Goal: Transaction & Acquisition: Download file/media

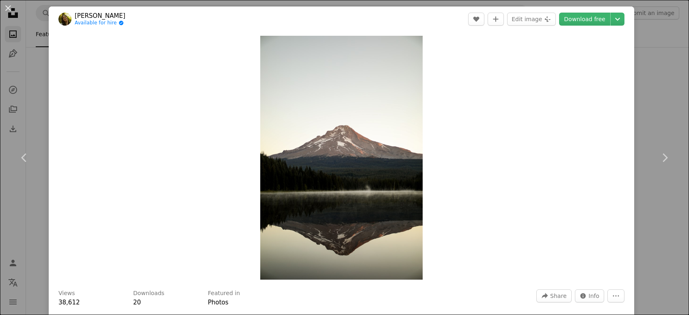
scroll to position [1066, 0]
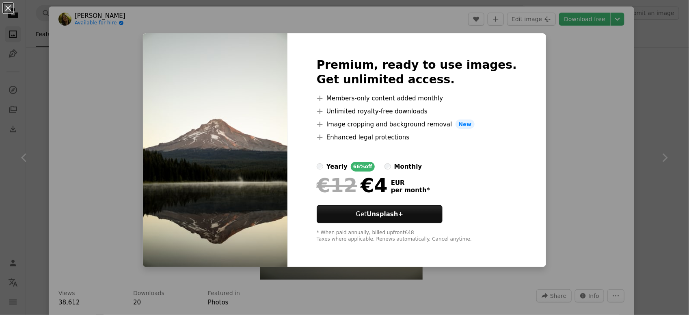
click at [537, 90] on div "An X shape Premium, ready to use images. Get unlimited access. A plus sign Memb…" at bounding box center [344, 157] width 689 height 315
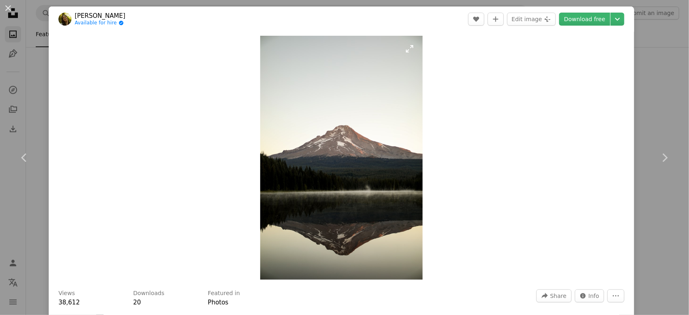
click at [299, 156] on img "Zoom in on this image" at bounding box center [341, 158] width 163 height 244
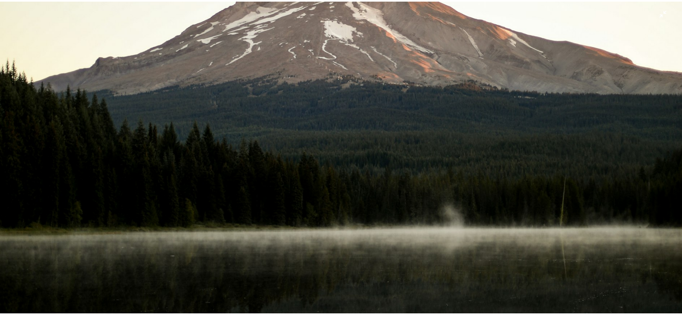
scroll to position [349, 0]
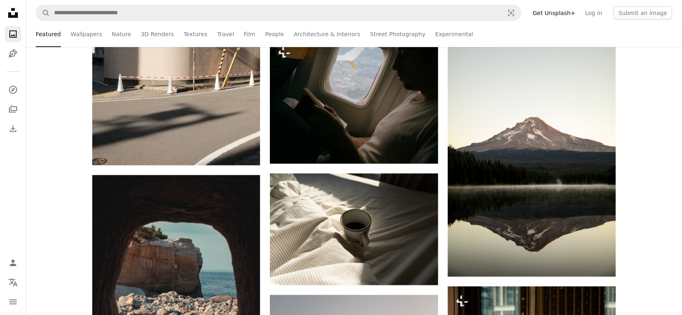
scroll to position [1066, 0]
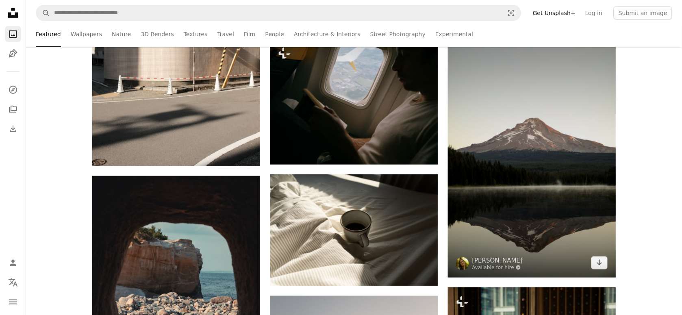
click at [512, 159] on img at bounding box center [532, 152] width 168 height 252
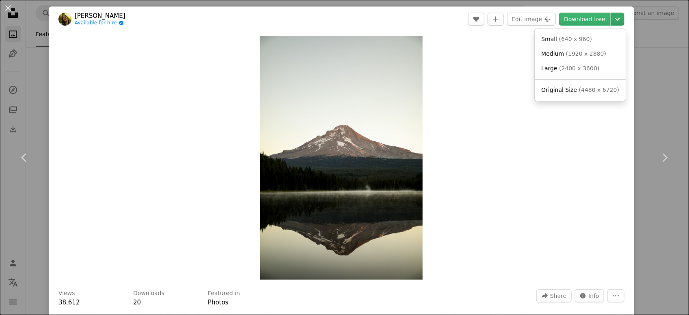
click at [611, 15] on icon "Chevron down" at bounding box center [617, 19] width 13 height 10
click at [594, 93] on span "( 4480 x 6720 )" at bounding box center [599, 90] width 40 height 7
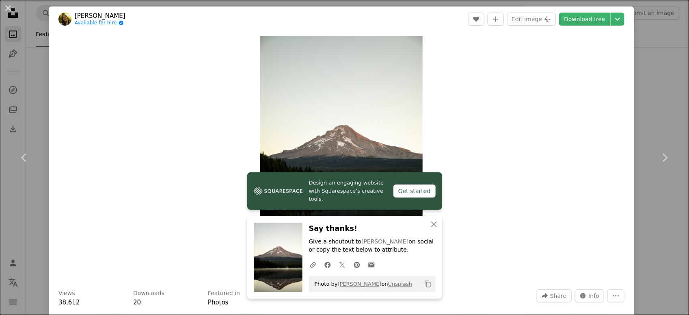
click at [641, 93] on div "An X shape Chevron left Chevron right Design an engaging website with Squarespa…" at bounding box center [344, 157] width 689 height 315
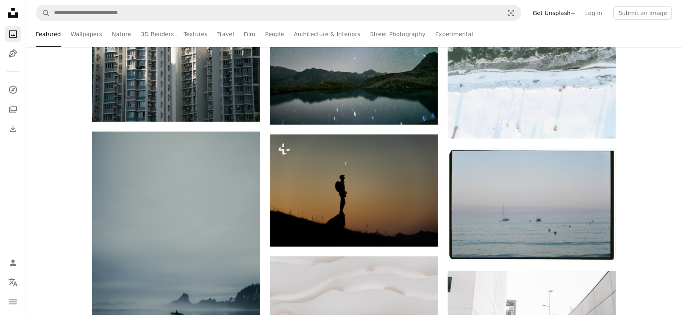
scroll to position [51, 0]
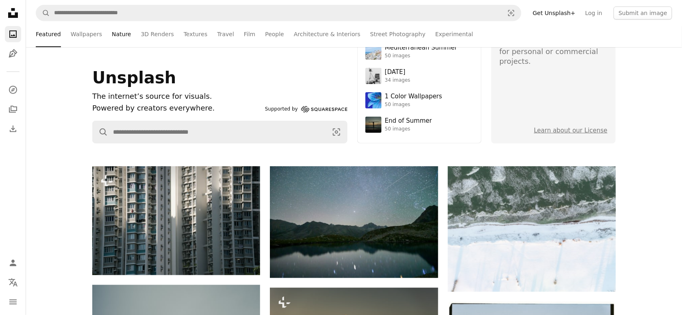
click at [115, 34] on link "Nature" at bounding box center [121, 34] width 19 height 26
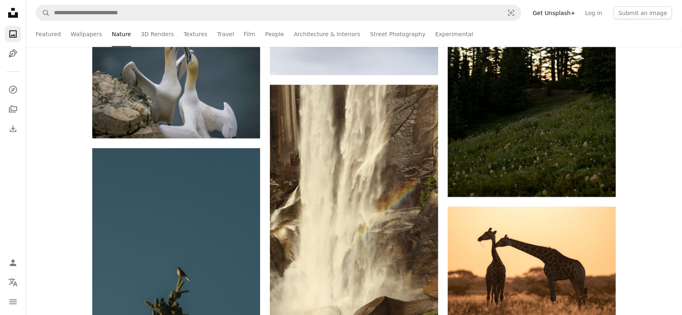
scroll to position [965, 0]
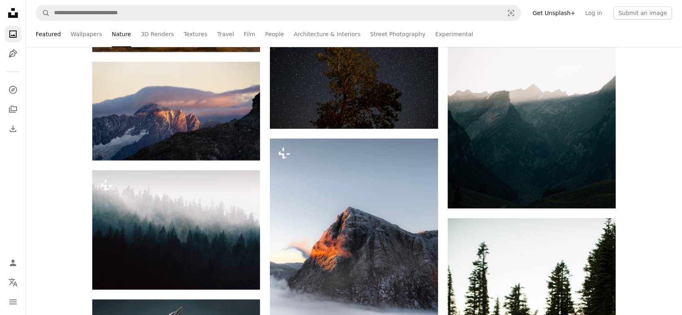
click at [46, 33] on link "Featured" at bounding box center [48, 34] width 25 height 26
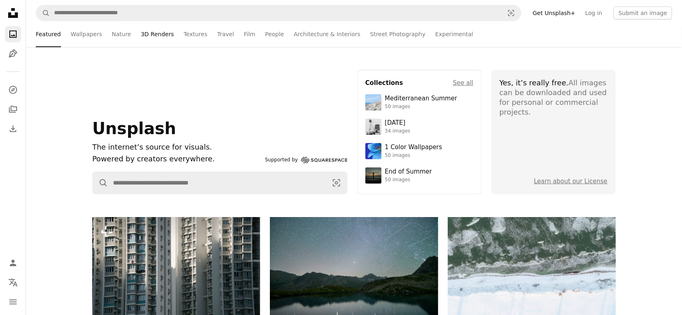
click at [147, 39] on link "3D Renders" at bounding box center [157, 34] width 33 height 26
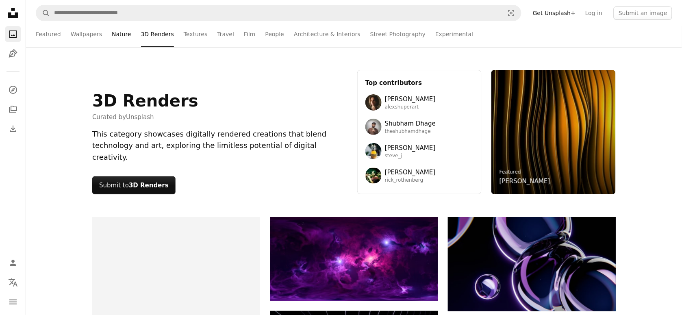
click at [113, 33] on link "Nature" at bounding box center [121, 34] width 19 height 26
click at [80, 28] on link "Wallpapers" at bounding box center [86, 34] width 31 height 26
